Goal: Task Accomplishment & Management: Manage account settings

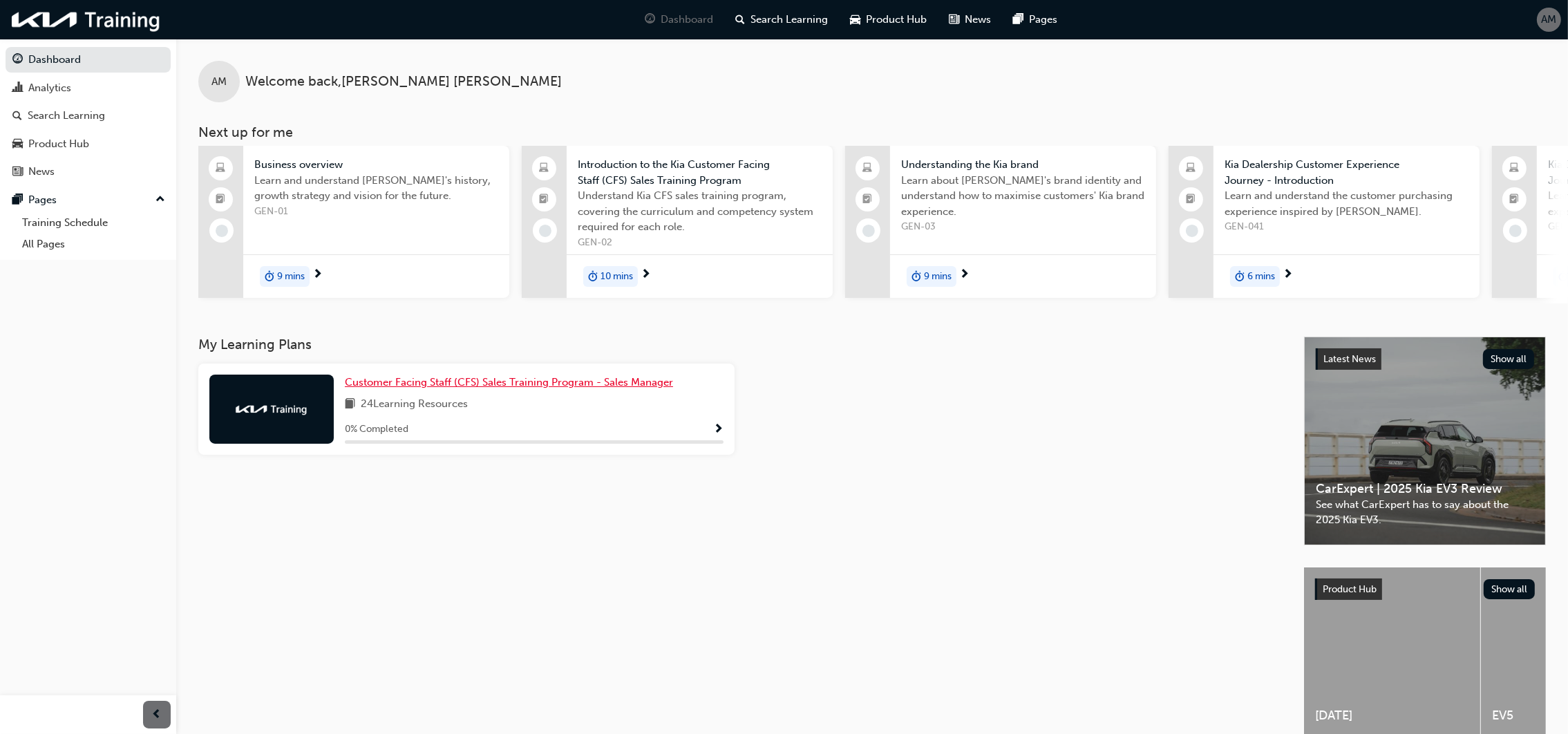
click at [441, 385] on span "Customer Facing Staff (CFS) Sales Training Program - Sales Manager" at bounding box center [509, 382] width 328 height 12
click at [1546, 16] on span "AM" at bounding box center [1548, 20] width 15 height 16
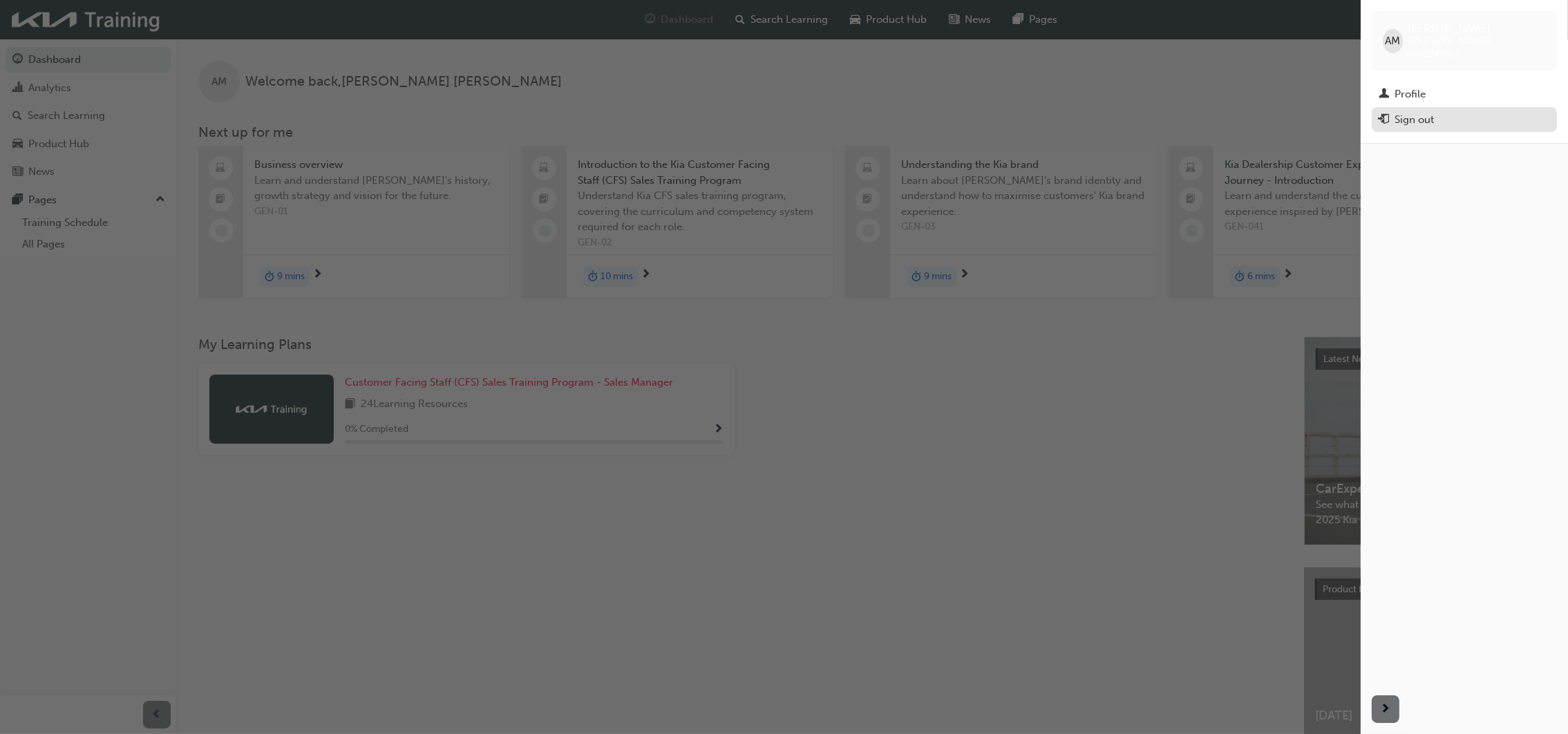
click at [1431, 112] on div "Sign out" at bounding box center [1414, 120] width 39 height 16
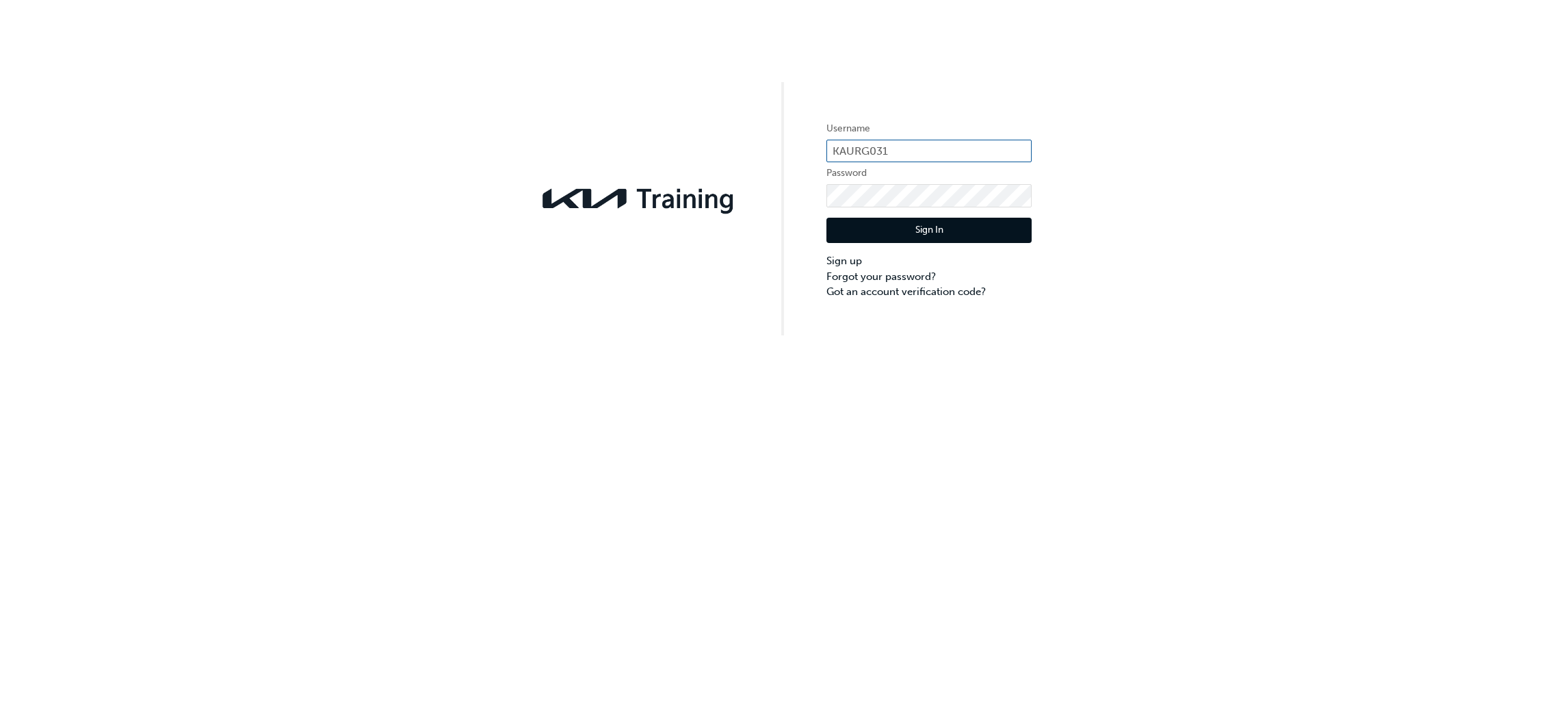
click at [897, 144] on input "KAURG031" at bounding box center [929, 151] width 205 height 23
type input "K"
click at [721, 319] on div "Username Password Sign In Sign up Forgot your password? Got an account verifica…" at bounding box center [784, 168] width 1568 height 335
click at [694, 511] on div "Username Password Sign In Sign up Forgot your password? Got an account verifica…" at bounding box center [784, 363] width 1568 height 727
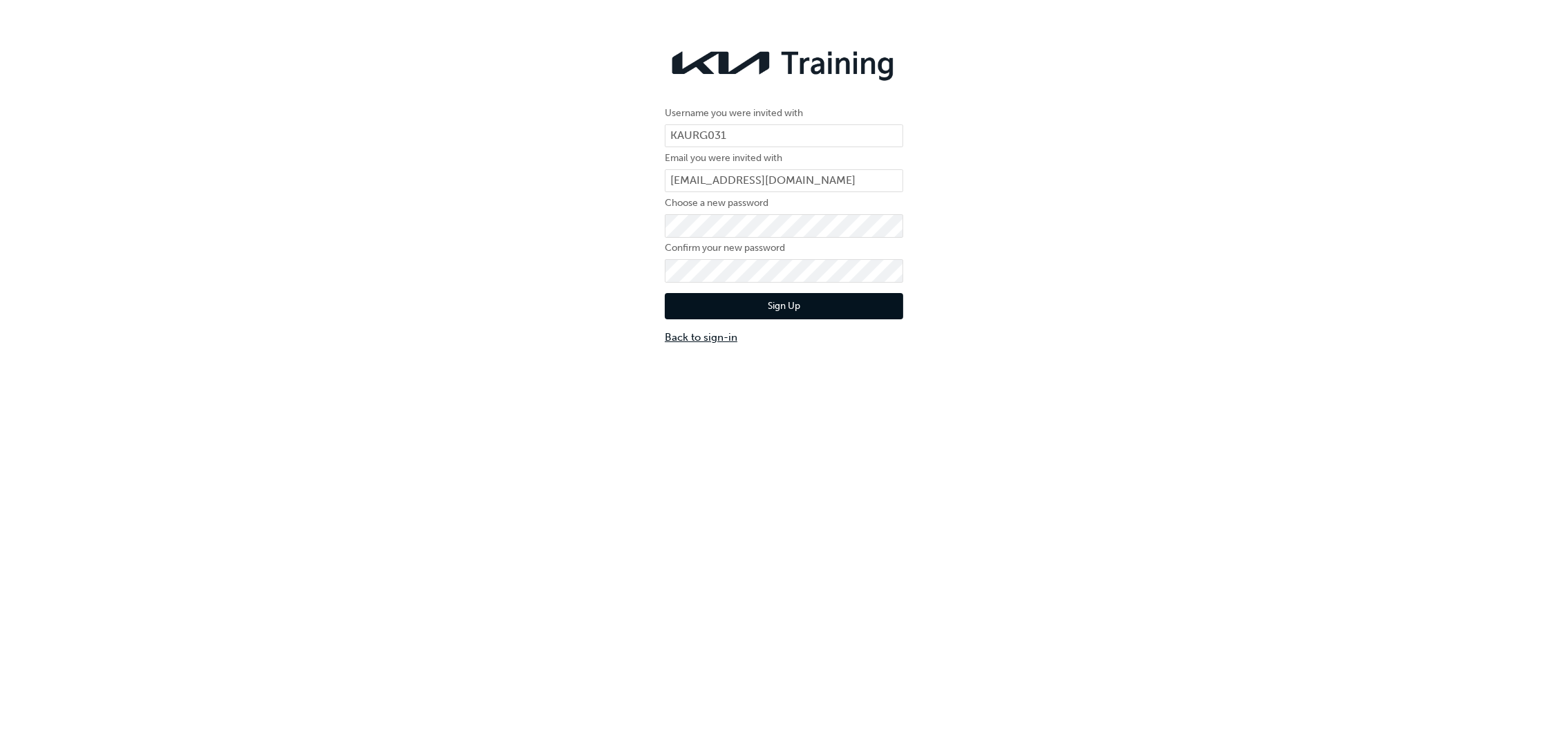
click at [699, 335] on link "Back to sign-in" at bounding box center [784, 338] width 239 height 16
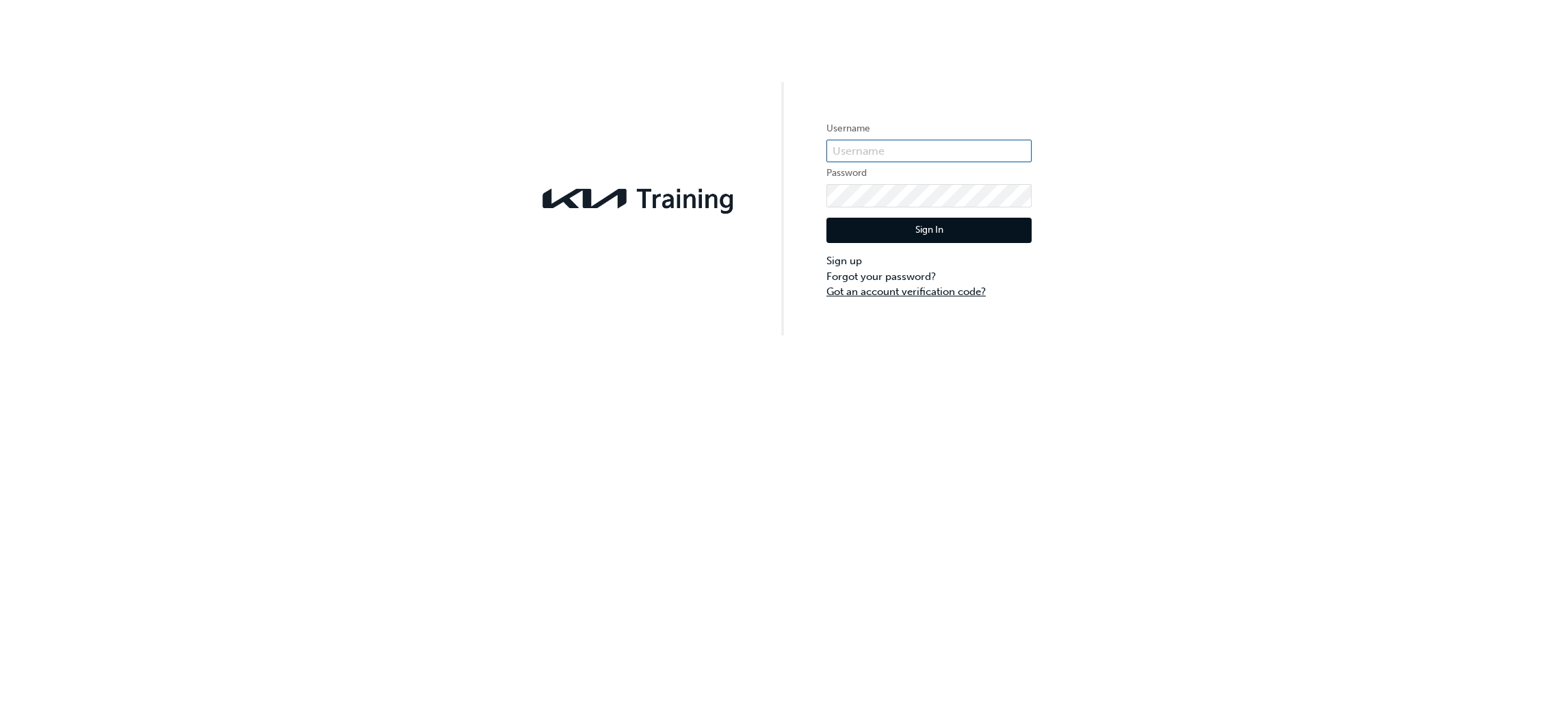
type input "KAURG031"
click at [921, 220] on button "Sign In" at bounding box center [929, 231] width 205 height 26
